Goal: Task Accomplishment & Management: Manage account settings

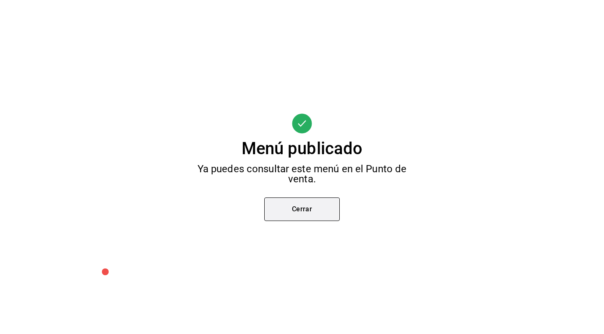
click at [326, 213] on button "Cerrar" at bounding box center [302, 208] width 76 height 23
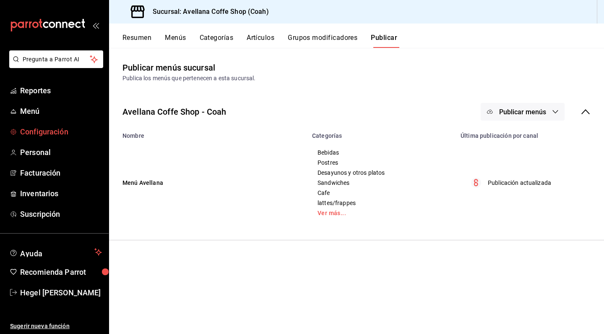
click at [55, 131] on span "Configuración" at bounding box center [61, 131] width 82 height 11
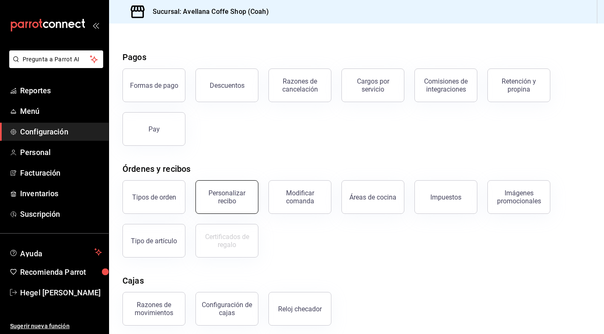
scroll to position [92, 0]
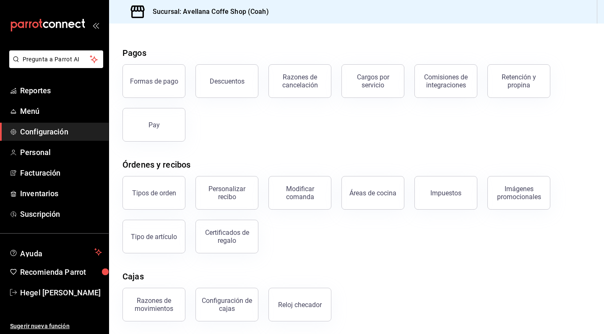
scroll to position [25, 0]
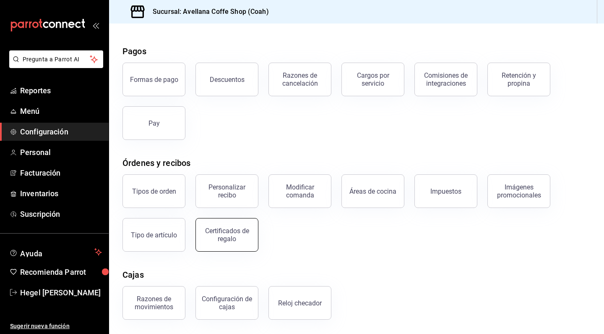
click at [232, 236] on div "Certificados de regalo" at bounding box center [227, 235] width 52 height 16
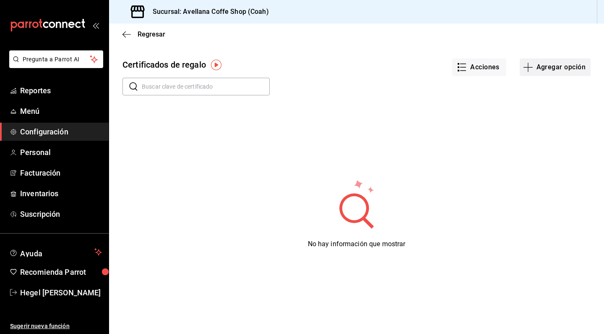
click at [528, 70] on icon "button" at bounding box center [528, 67] width 10 height 10
type input "$0.00"
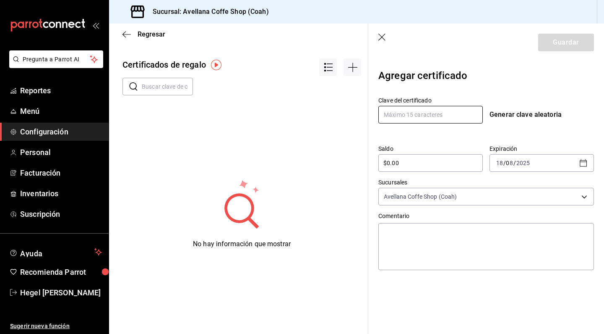
click at [430, 120] on input "text" at bounding box center [430, 115] width 104 height 18
click at [409, 163] on input "$0.00" at bounding box center [430, 163] width 104 height 10
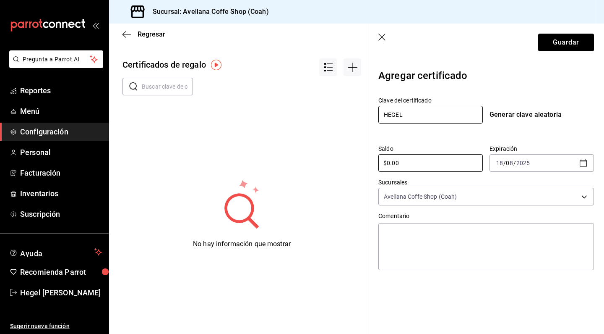
click at [421, 115] on input "HEGEL" at bounding box center [430, 115] width 104 height 18
type input "HEGELCIFUS"
click at [430, 162] on input "$0.00" at bounding box center [430, 163] width 104 height 10
drag, startPoint x: 414, startPoint y: 166, endPoint x: 362, endPoint y: 159, distance: 52.0
click at [362, 159] on div "Regresar Certificados de regalo ​ ​ No hay información que mostrar Guardar Agre…" at bounding box center [356, 178] width 495 height 310
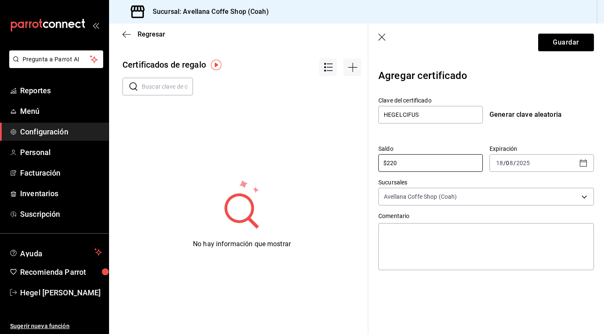
type input "$220"
click at [557, 143] on div "Expiración [DATE] 18 / 0 8 / 2025" at bounding box center [538, 155] width 111 height 34
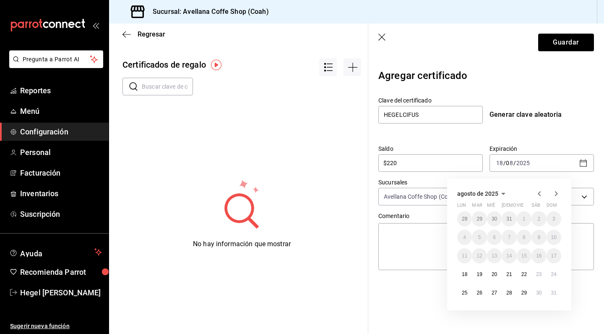
click at [559, 193] on icon "button" at bounding box center [556, 193] width 10 height 10
drag, startPoint x: 482, startPoint y: 191, endPoint x: 552, endPoint y: 193, distance: 70.5
click at [555, 193] on icon "button" at bounding box center [556, 193] width 10 height 10
click at [527, 291] on abbr "29" at bounding box center [523, 292] width 5 height 6
click at [549, 130] on div "Clave del certificado HEGELCIFUS Generar clave aleatoria Saldo $220 ​ Expiració…" at bounding box center [486, 181] width 216 height 183
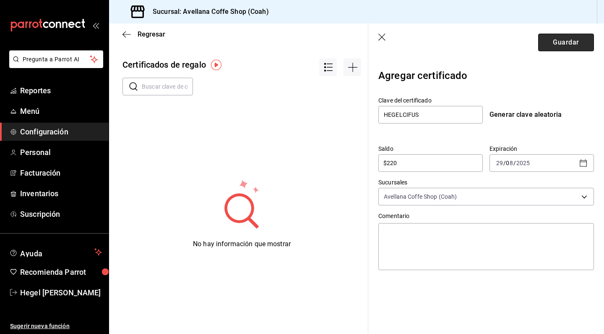
click at [575, 38] on button "Guardar" at bounding box center [566, 43] width 56 height 18
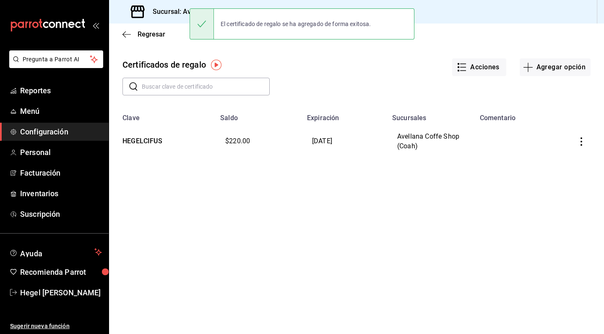
click at [584, 141] on icon "button" at bounding box center [581, 141] width 8 height 8
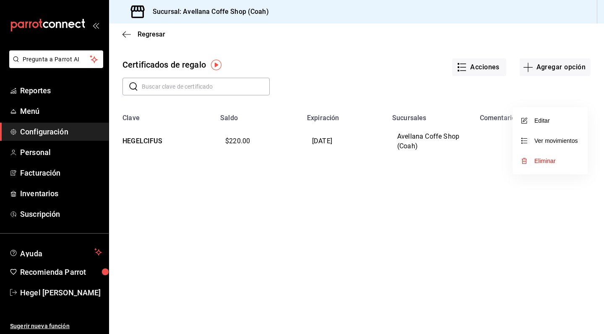
click at [479, 192] on div at bounding box center [302, 167] width 604 height 334
click at [216, 65] on img "button" at bounding box center [216, 65] width 10 height 10
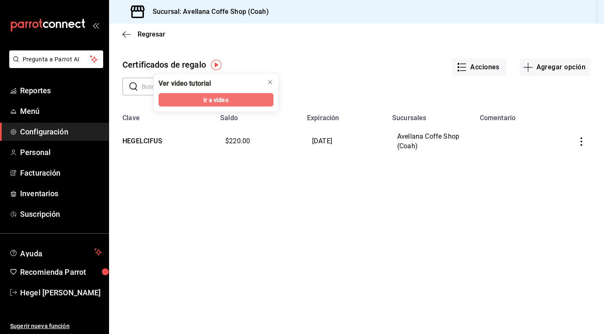
click at [220, 100] on span "Ir a video" at bounding box center [215, 99] width 25 height 9
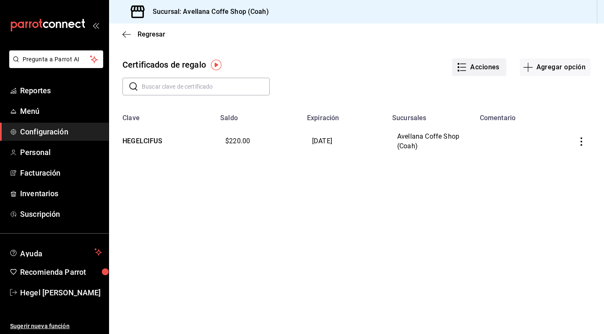
click at [484, 65] on button "Acciones" at bounding box center [479, 67] width 54 height 18
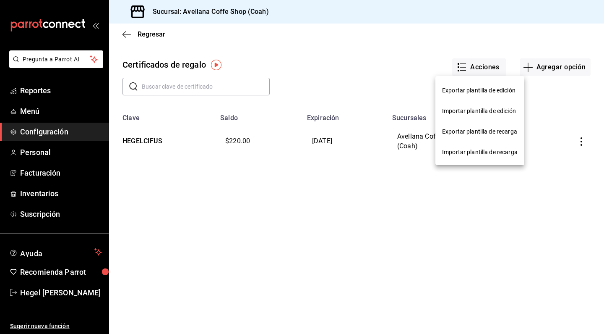
click at [428, 49] on div at bounding box center [302, 167] width 604 height 334
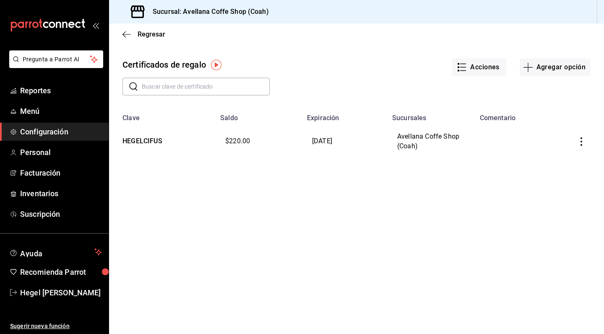
click at [579, 142] on icon "button" at bounding box center [581, 141] width 8 height 8
click at [568, 145] on li "Ver movimientos" at bounding box center [550, 140] width 75 height 20
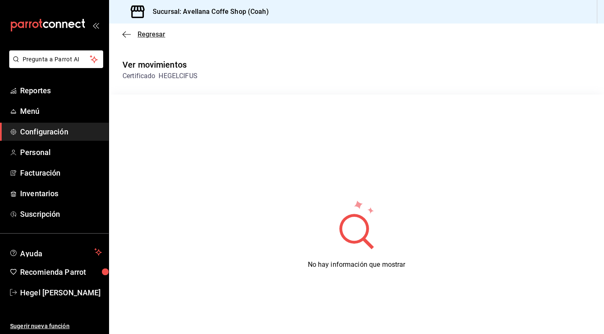
click at [130, 33] on icon "button" at bounding box center [126, 35] width 8 height 8
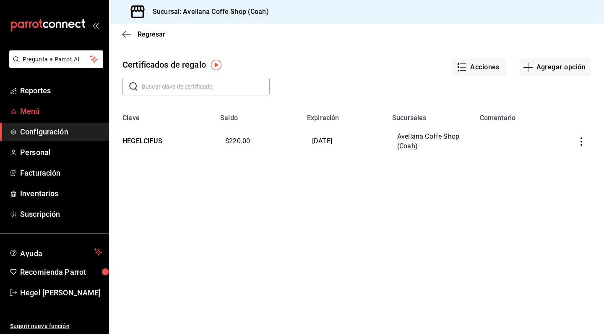
click at [68, 106] on span "Menú" at bounding box center [61, 110] width 82 height 11
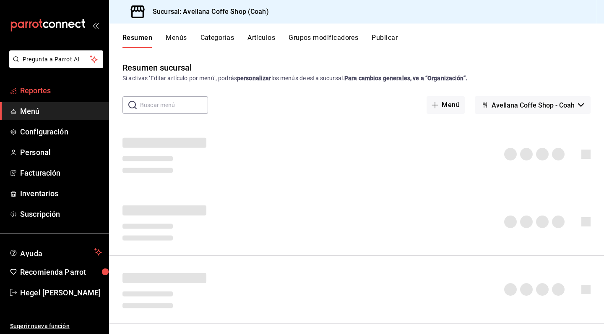
click at [62, 93] on span "Reportes" at bounding box center [61, 90] width 82 height 11
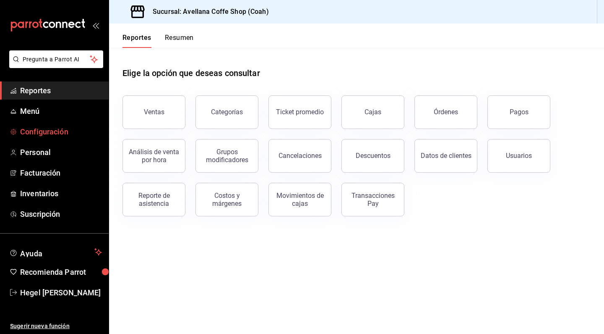
click at [58, 133] on span "Configuración" at bounding box center [61, 131] width 82 height 11
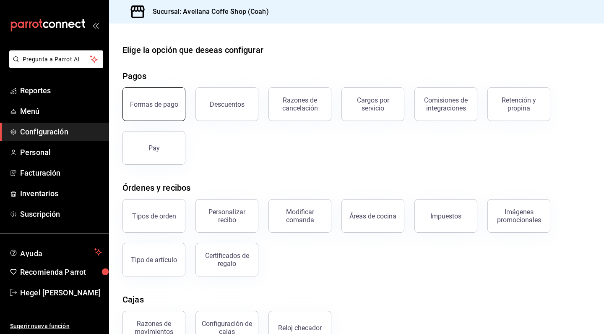
click at [166, 106] on div "Formas de pago" at bounding box center [154, 104] width 48 height 8
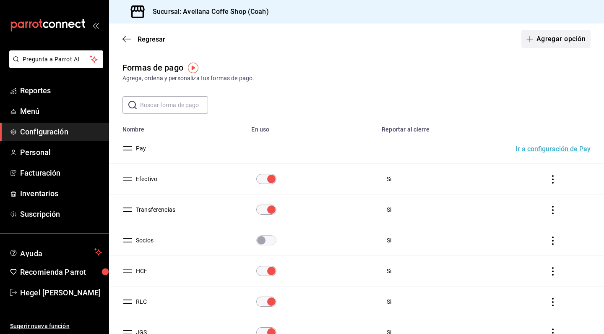
click at [559, 44] on button "Agregar opción" at bounding box center [555, 39] width 69 height 18
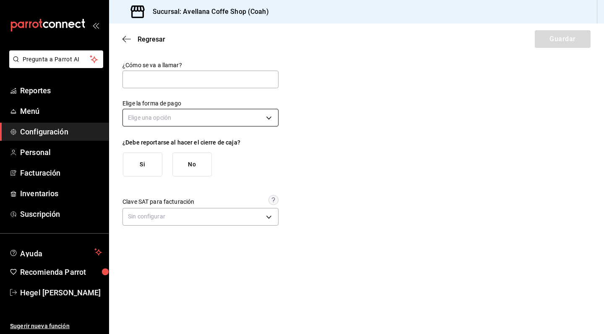
click at [270, 116] on body "Pregunta a Parrot AI Reportes Menú Configuración Personal Facturación Inventari…" at bounding box center [302, 167] width 604 height 334
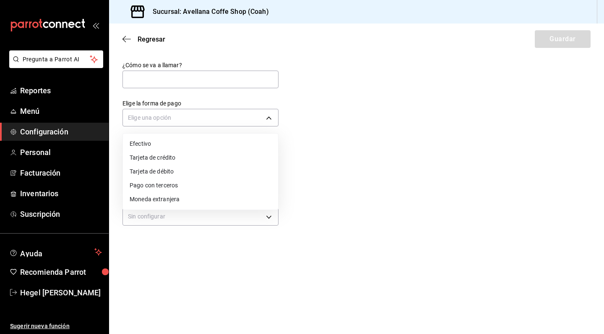
click at [360, 103] on div at bounding box center [302, 167] width 604 height 334
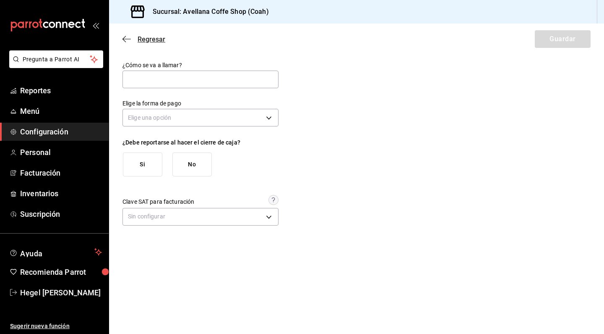
click at [142, 36] on span "Regresar" at bounding box center [152, 39] width 28 height 8
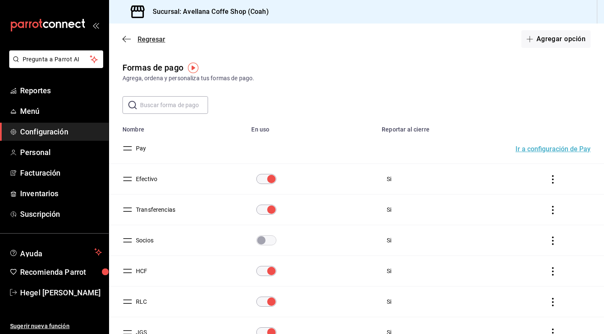
click at [141, 37] on span "Regresar" at bounding box center [152, 39] width 28 height 8
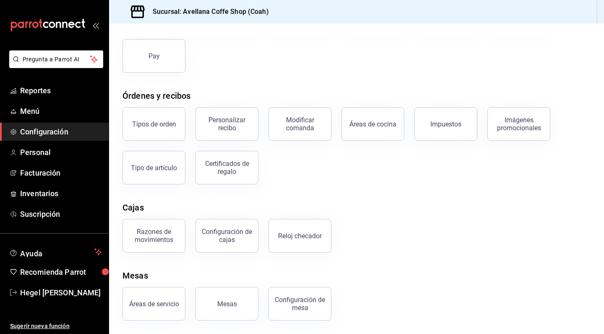
scroll to position [92, 0]
click at [306, 235] on div "Reloj checador" at bounding box center [300, 236] width 44 height 8
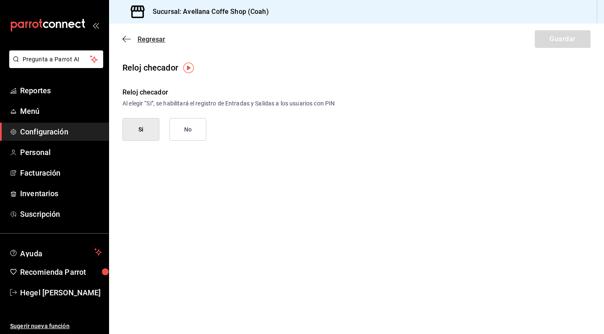
click at [128, 37] on icon "button" at bounding box center [126, 39] width 8 height 8
